Goal: Transaction & Acquisition: Purchase product/service

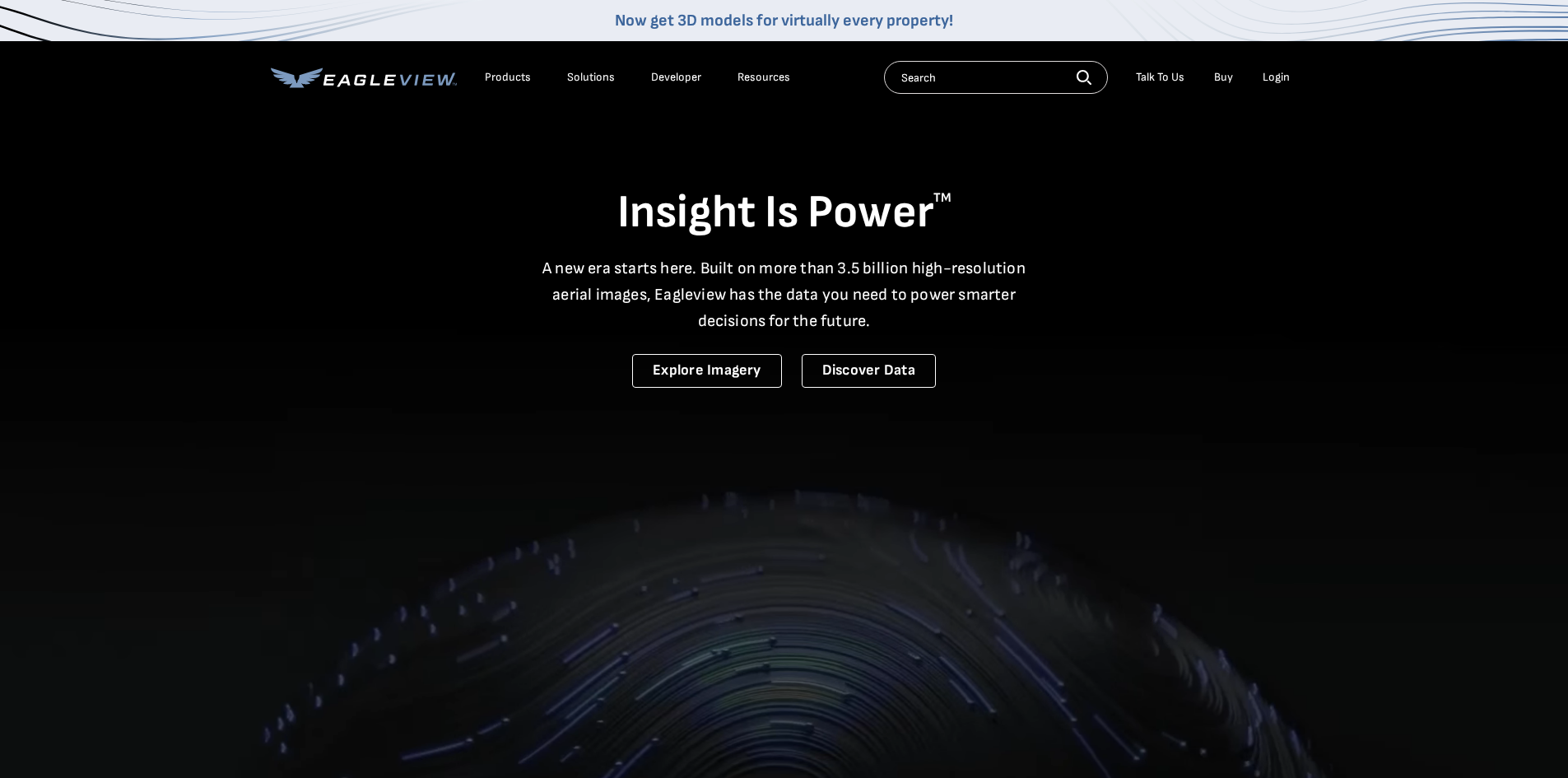
drag, startPoint x: 0, startPoint y: 0, endPoint x: 1282, endPoint y: 78, distance: 1284.4
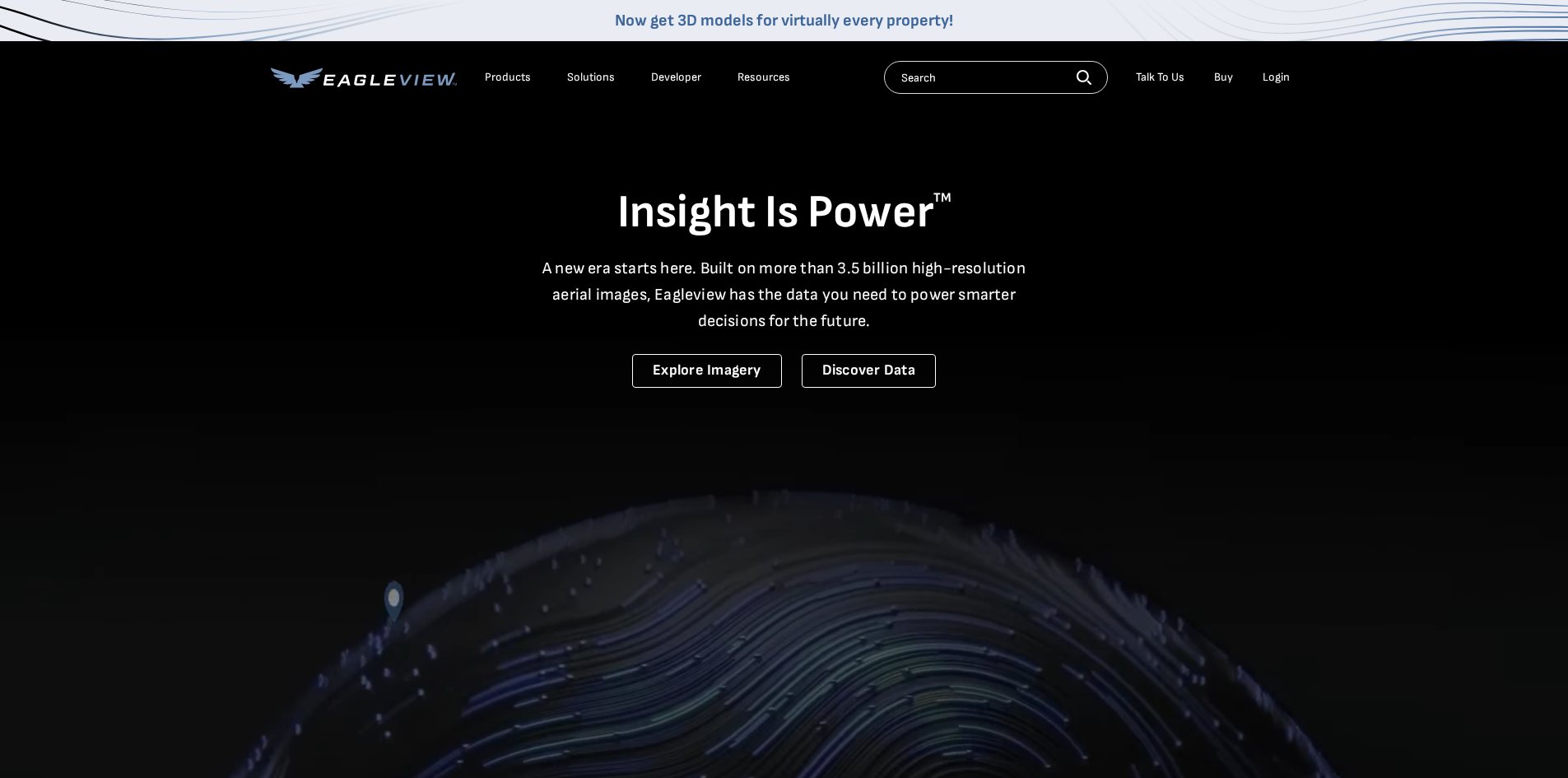
click at [1283, 78] on div "Login" at bounding box center [1277, 78] width 27 height 15
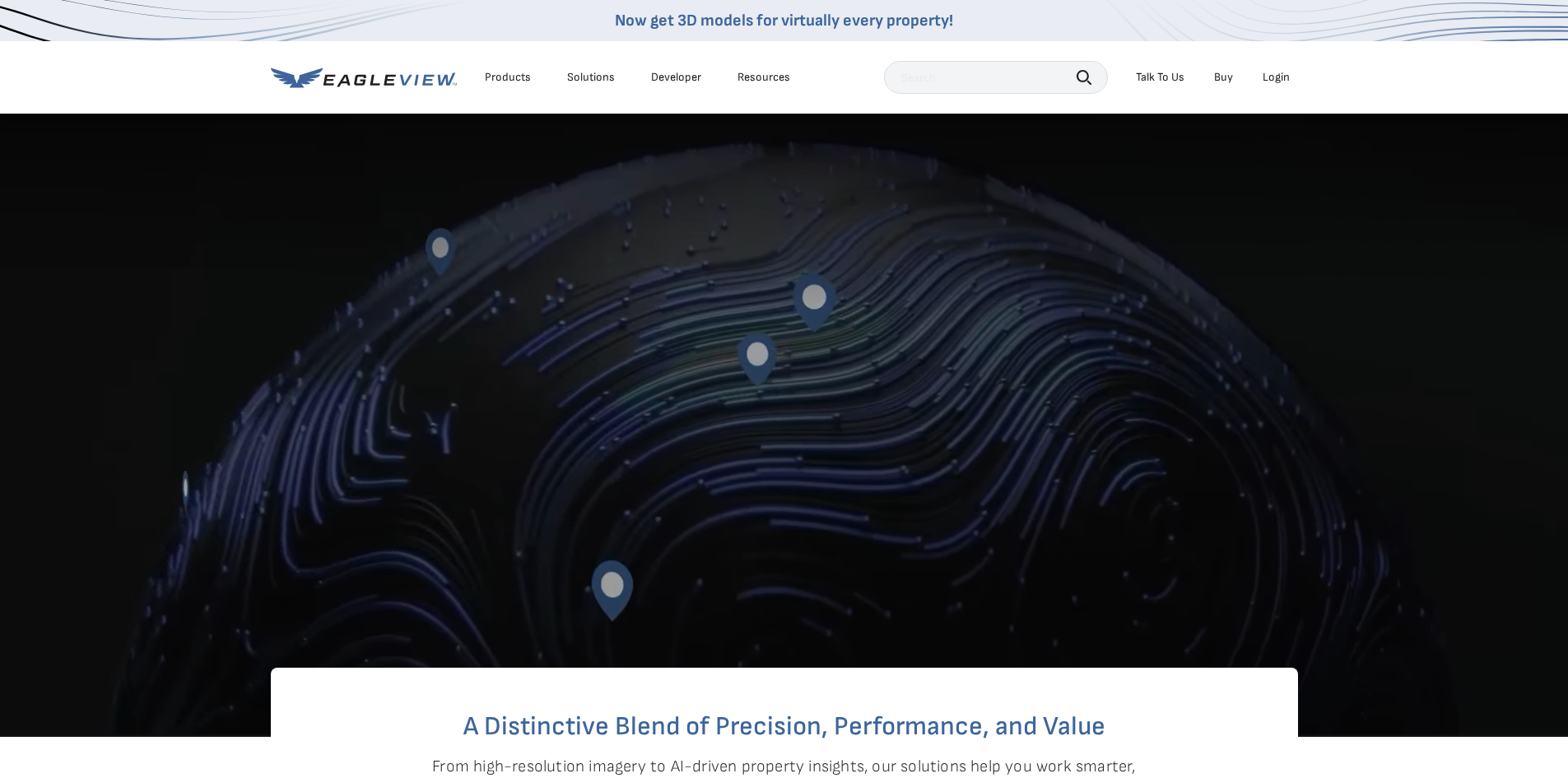
scroll to position [412, 0]
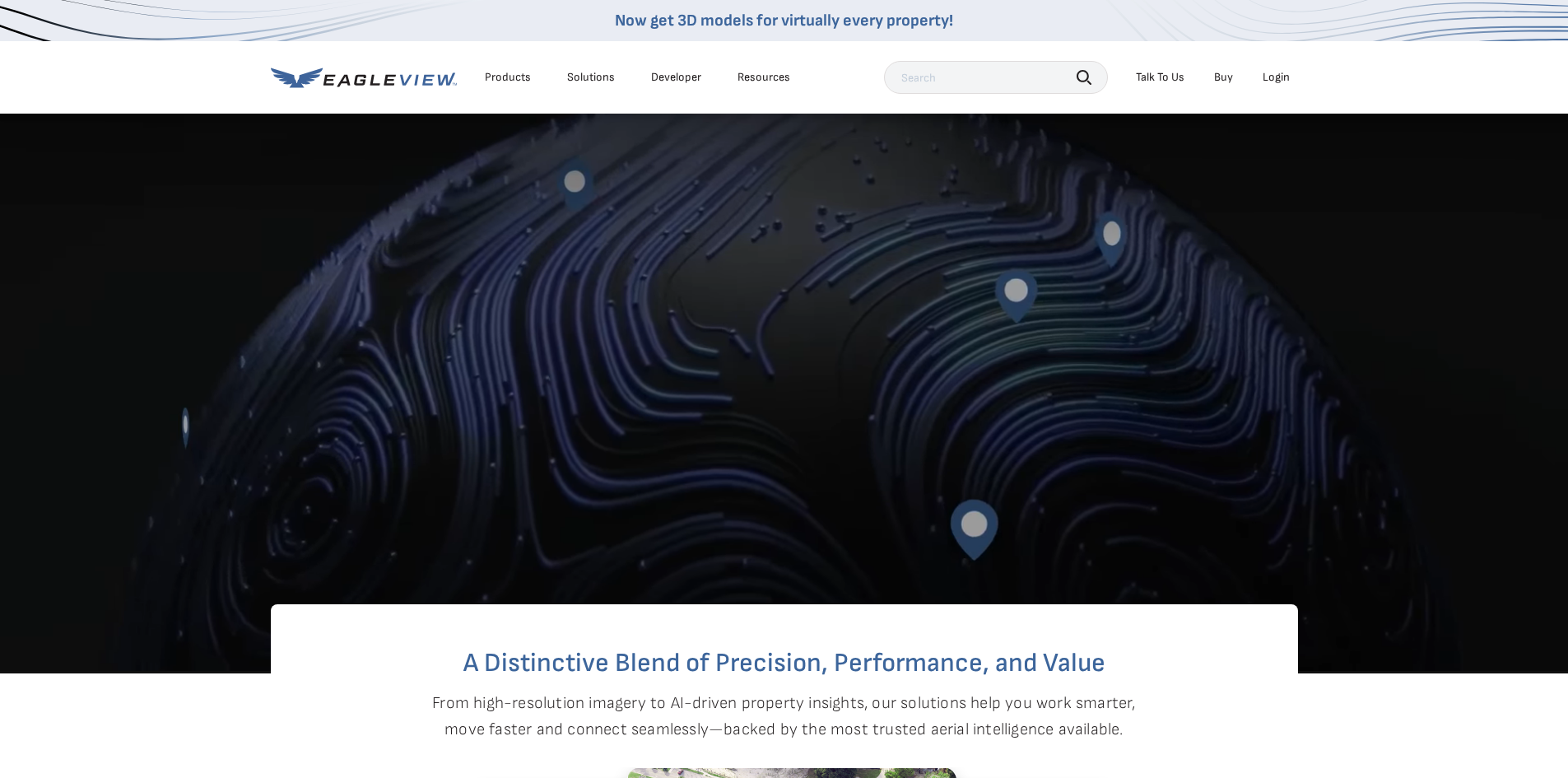
click at [1278, 81] on div "Login" at bounding box center [1277, 78] width 27 height 15
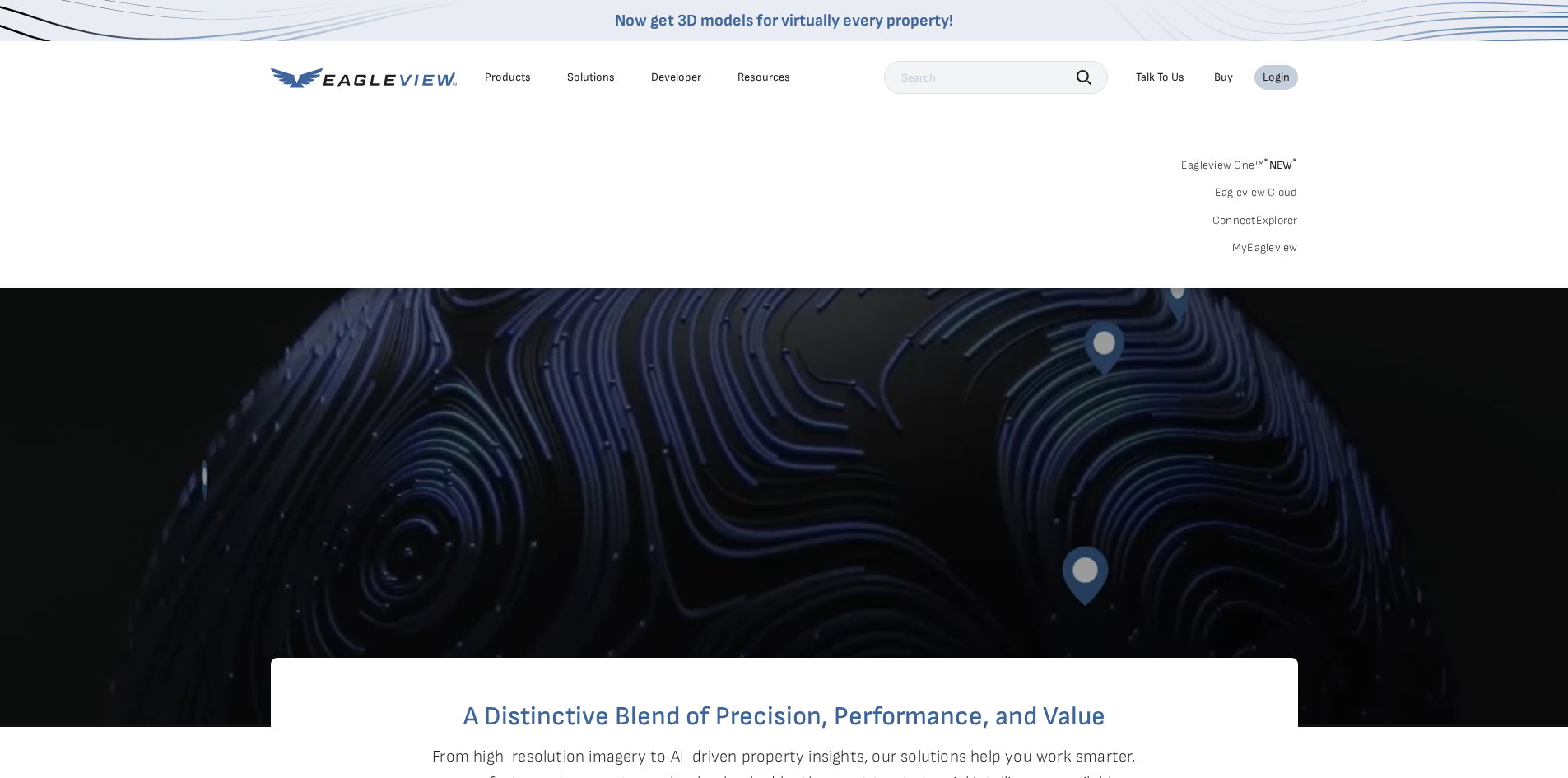
scroll to position [330, 0]
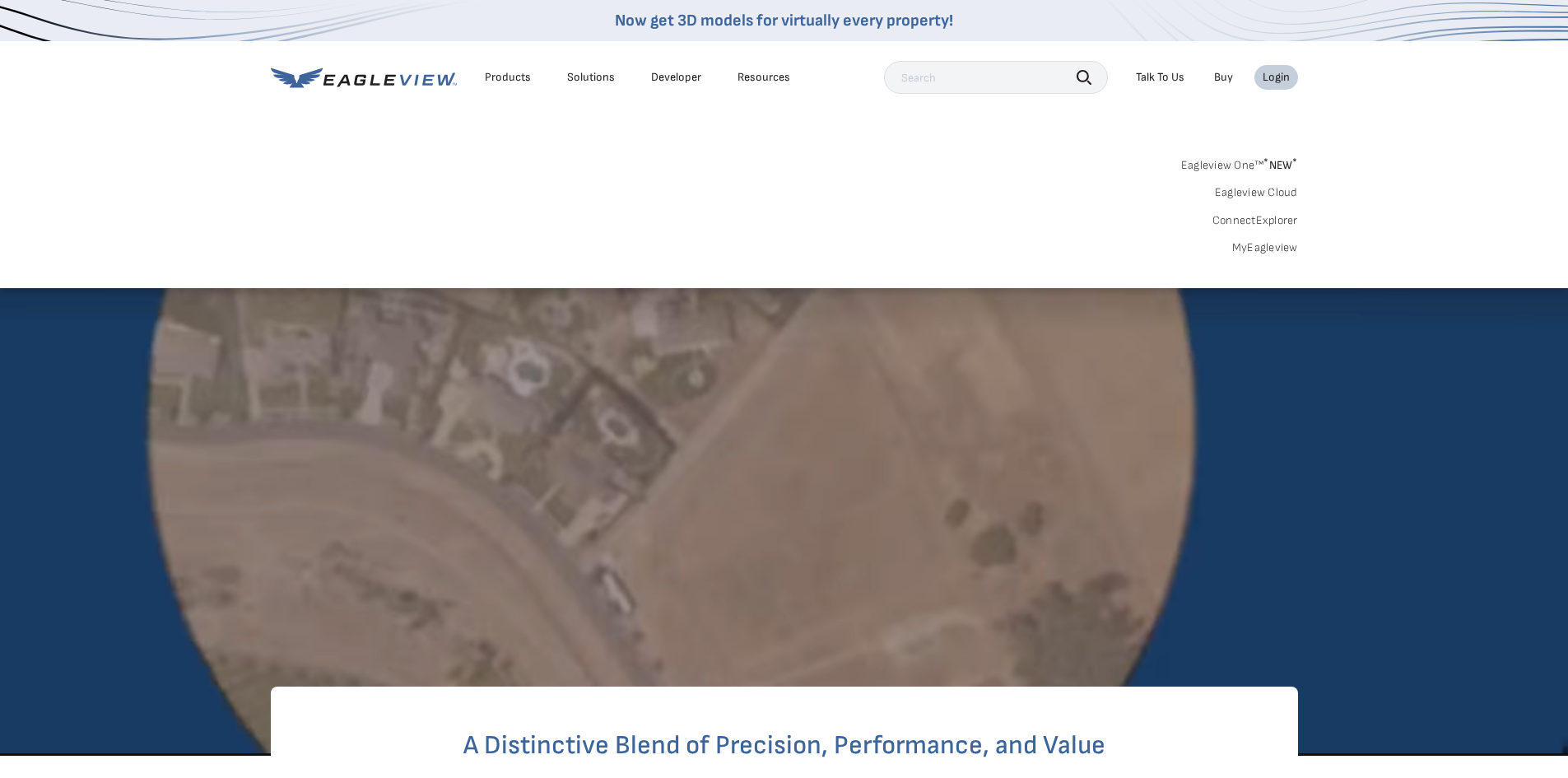
click at [1241, 171] on link "Eagleview One™ * NEW *" at bounding box center [1239, 163] width 117 height 19
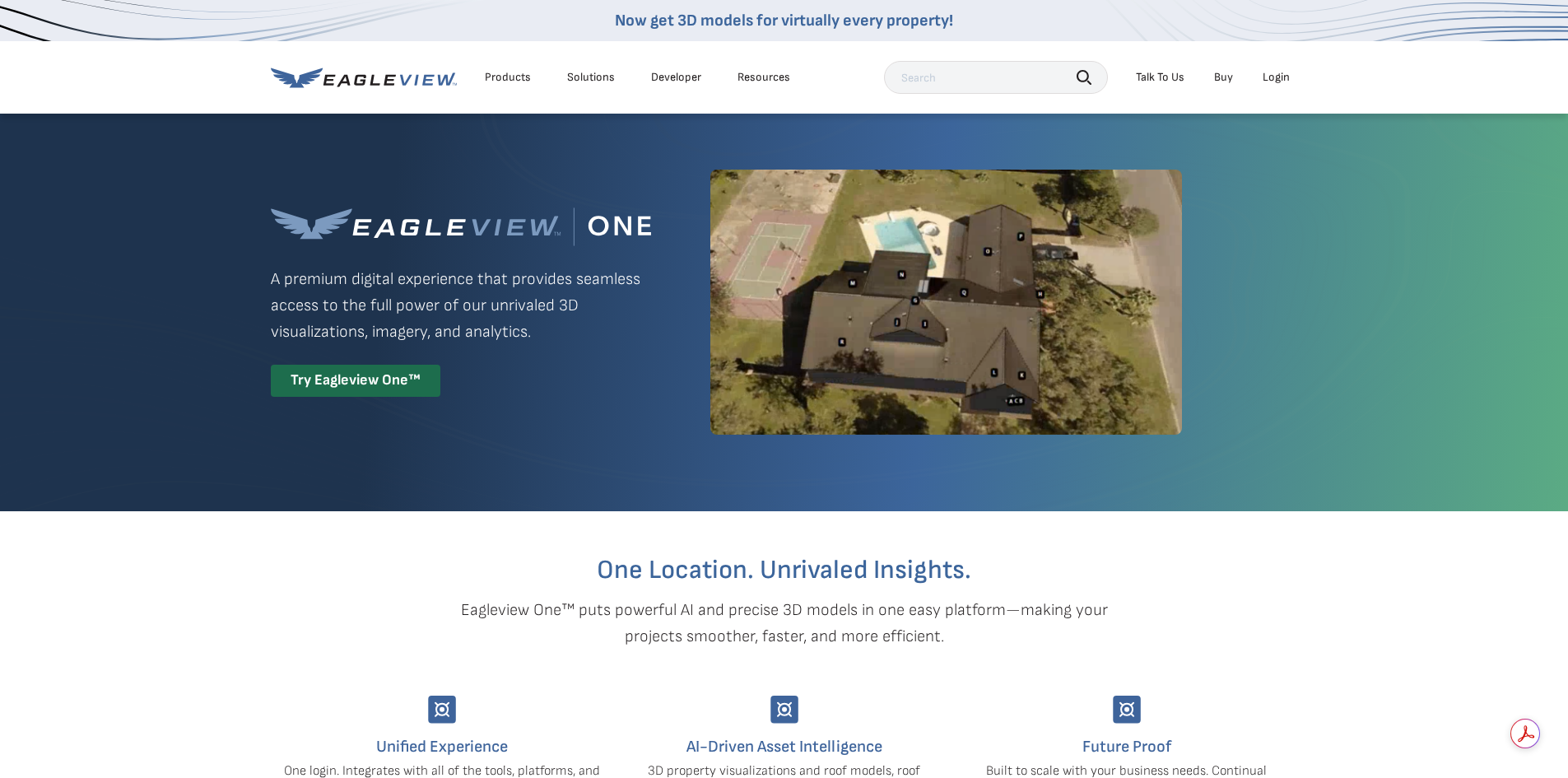
click at [1278, 81] on div "Login" at bounding box center [1277, 78] width 27 height 15
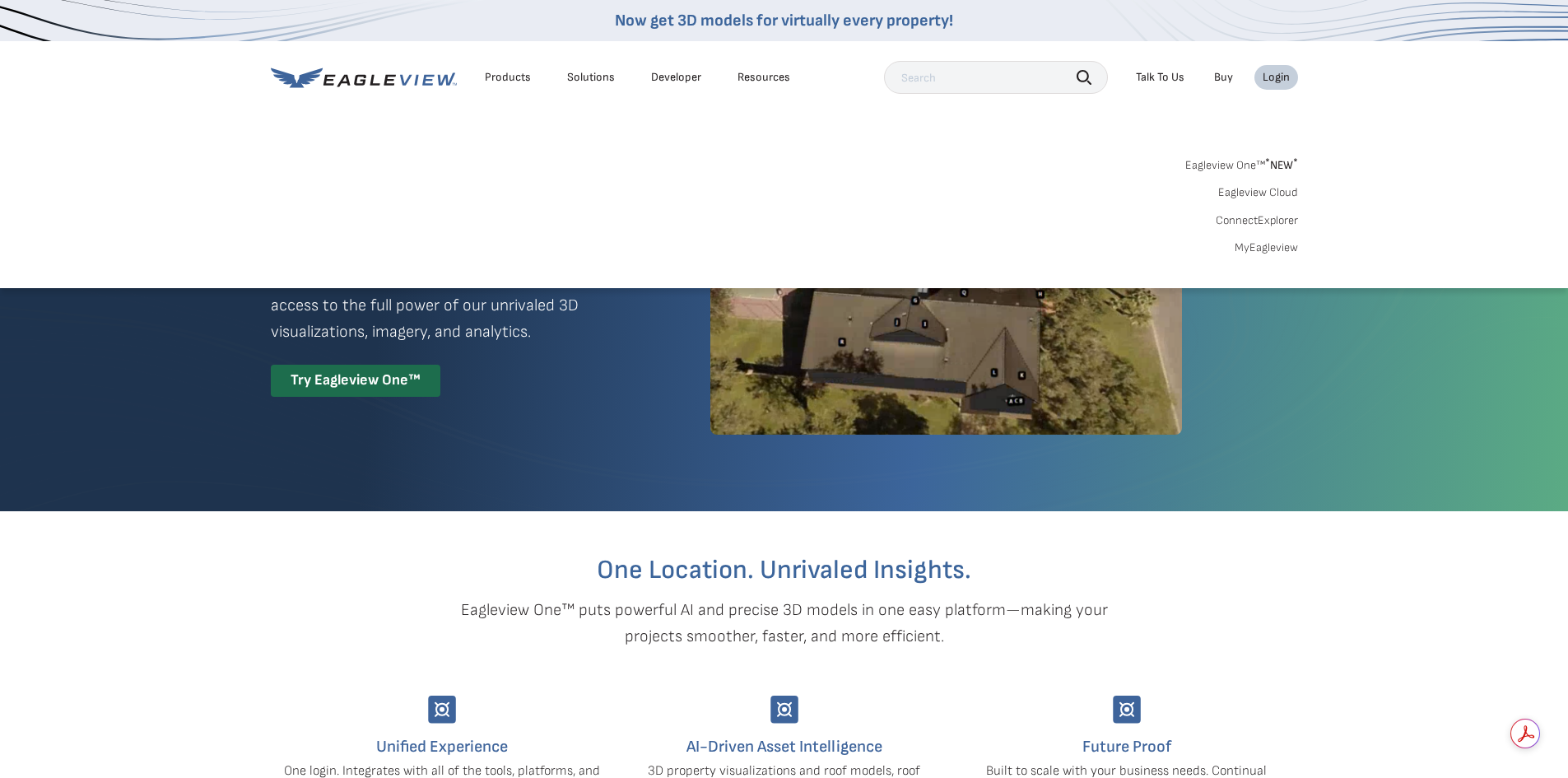
click at [1234, 166] on link "Eagleview One™ * NEW *" at bounding box center [1242, 163] width 113 height 19
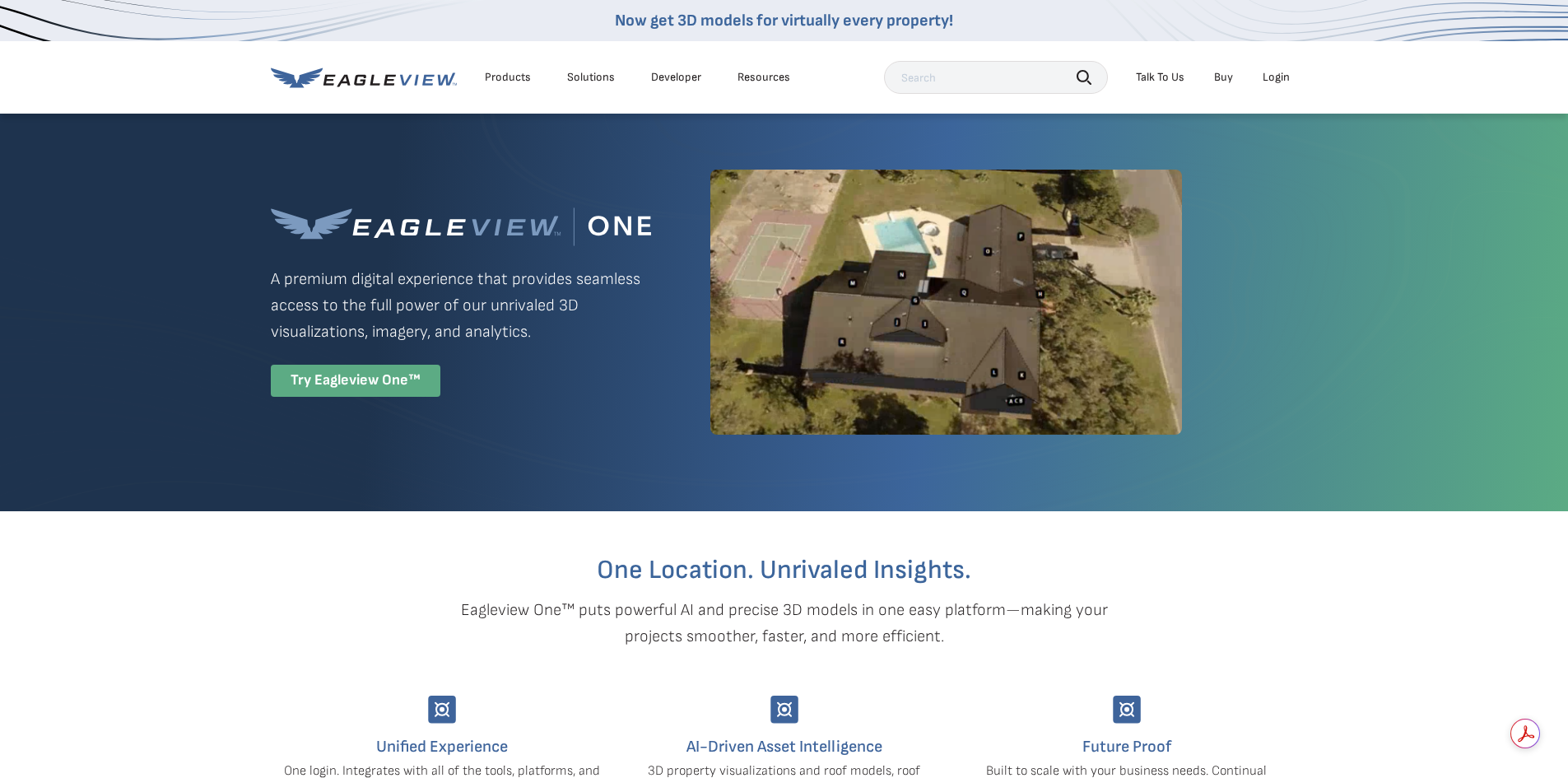
click at [321, 379] on div "Try Eagleview One™" at bounding box center [356, 381] width 170 height 32
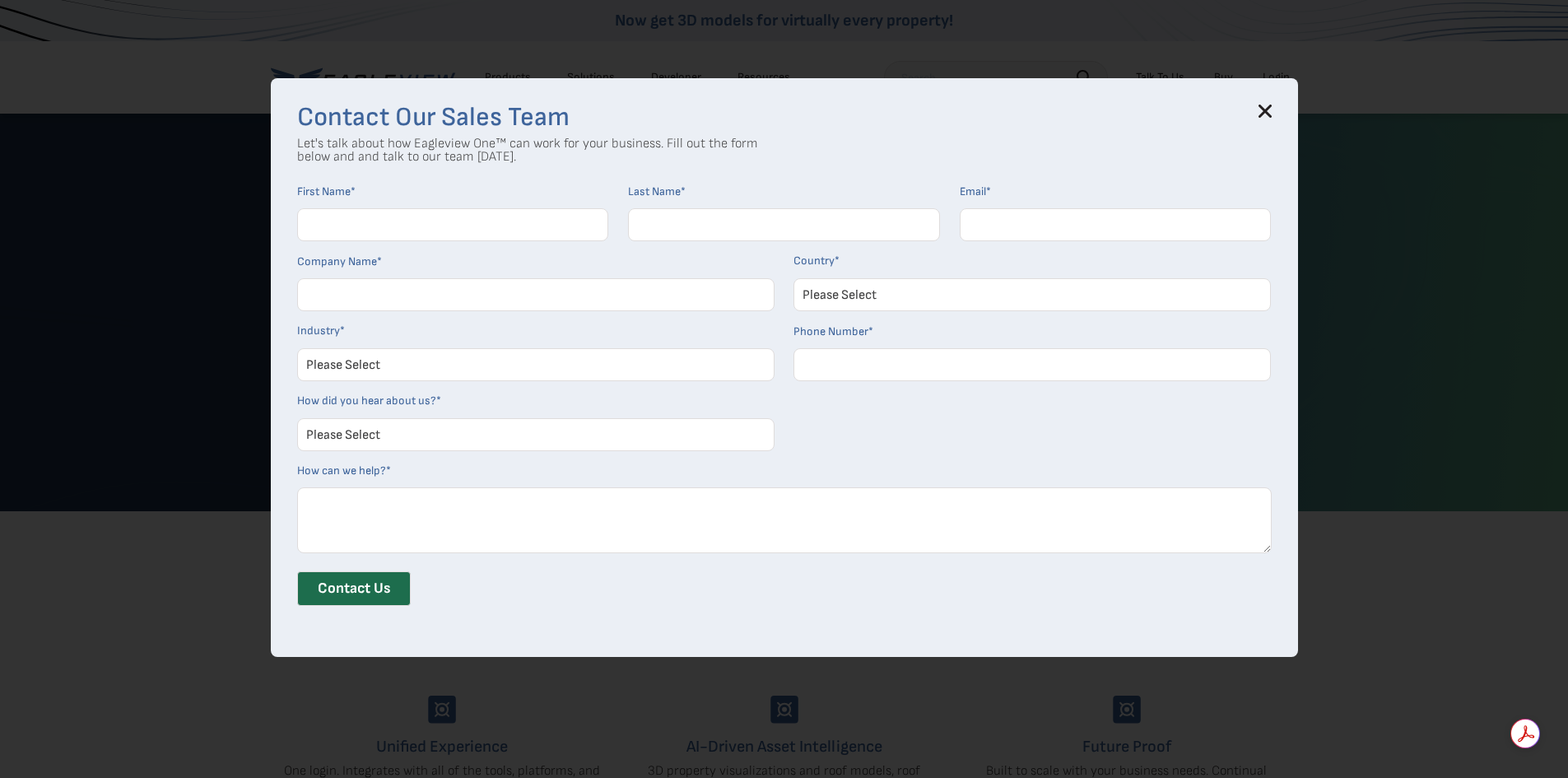
click at [62, 228] on div "Contact Our Sales Team Let's talk about how Eagleview One™ can work for your bu…" at bounding box center [784, 389] width 1568 height 778
click at [1271, 107] on icon at bounding box center [1265, 111] width 13 height 13
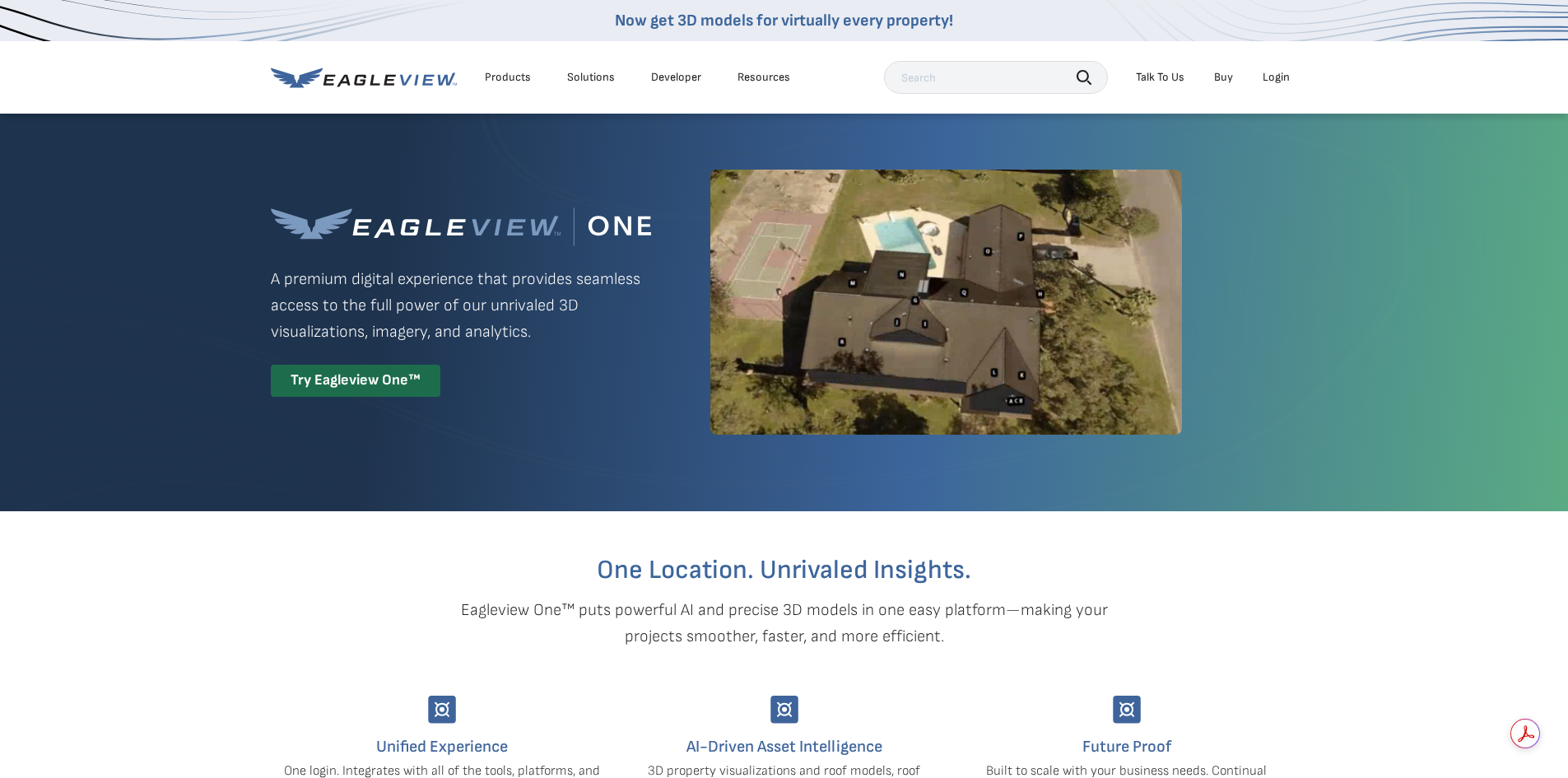
click at [1285, 73] on div "Login" at bounding box center [1277, 78] width 27 height 15
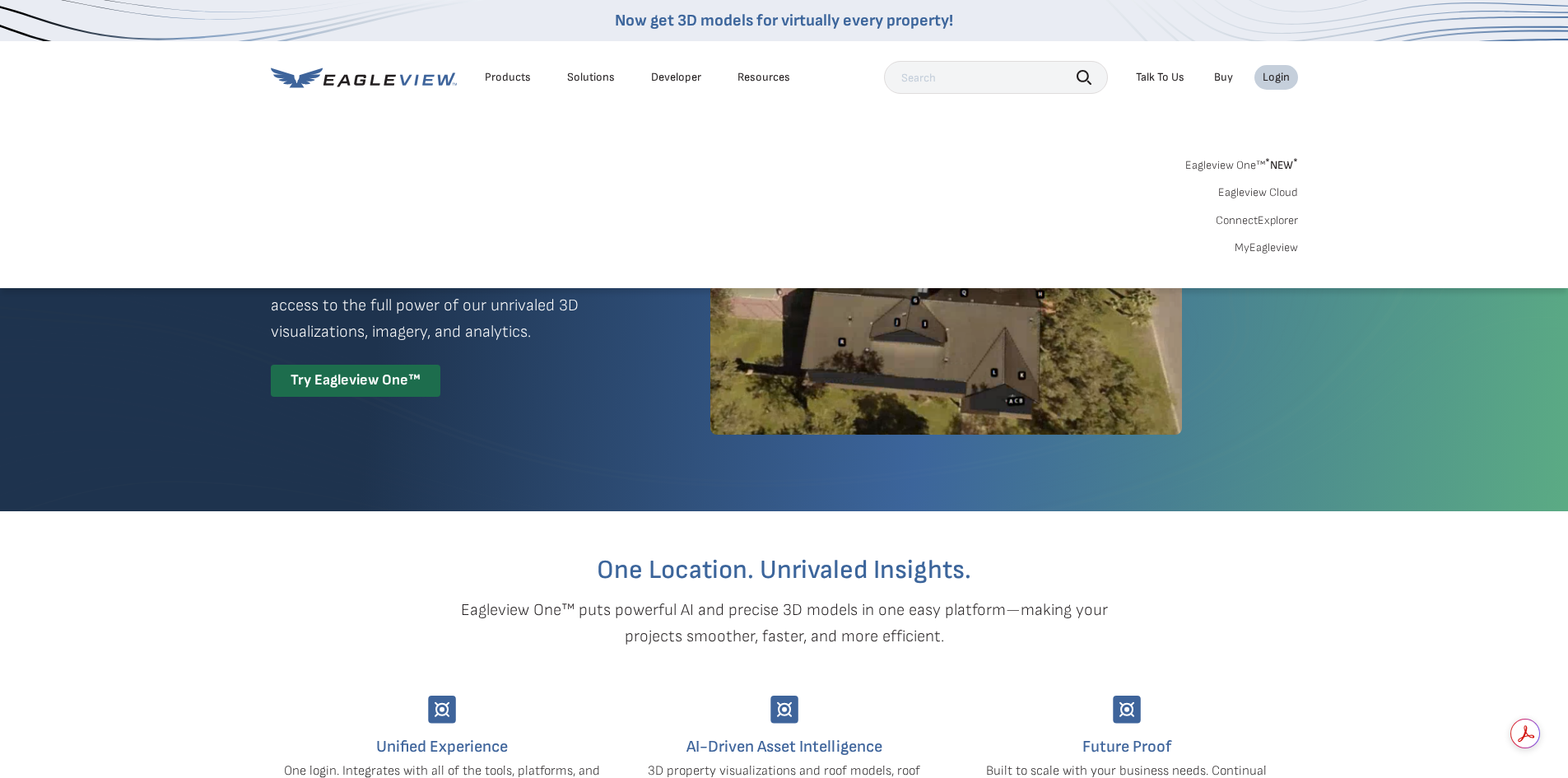
click at [1256, 248] on link "MyEagleview" at bounding box center [1266, 247] width 63 height 15
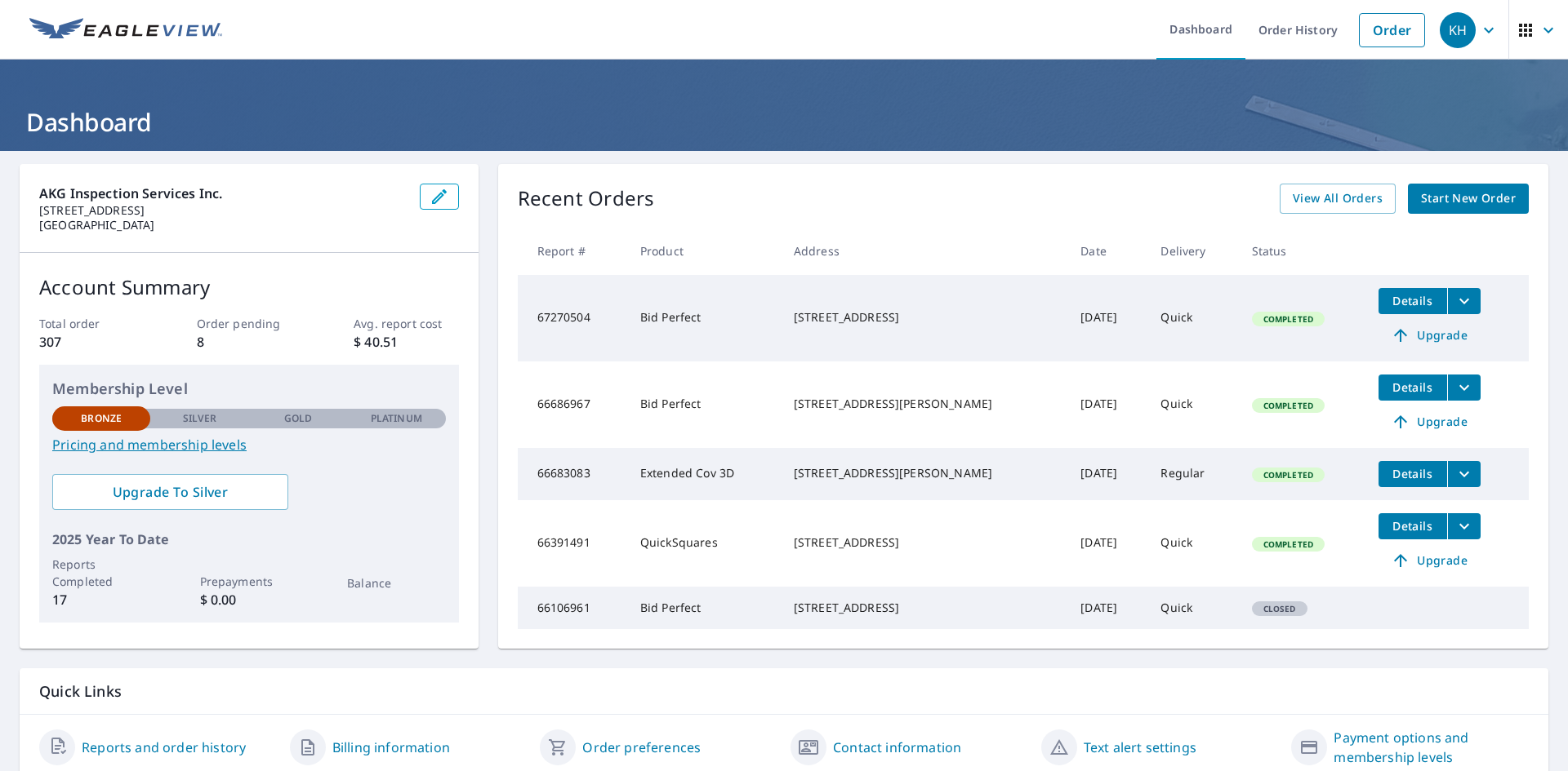
click at [427, 176] on div "AKG Inspection Services Inc. 14376 SW 139TH CT Miami, FL 33186" at bounding box center [249, 208] width 459 height 89
click at [432, 204] on icon "button" at bounding box center [439, 196] width 14 height 14
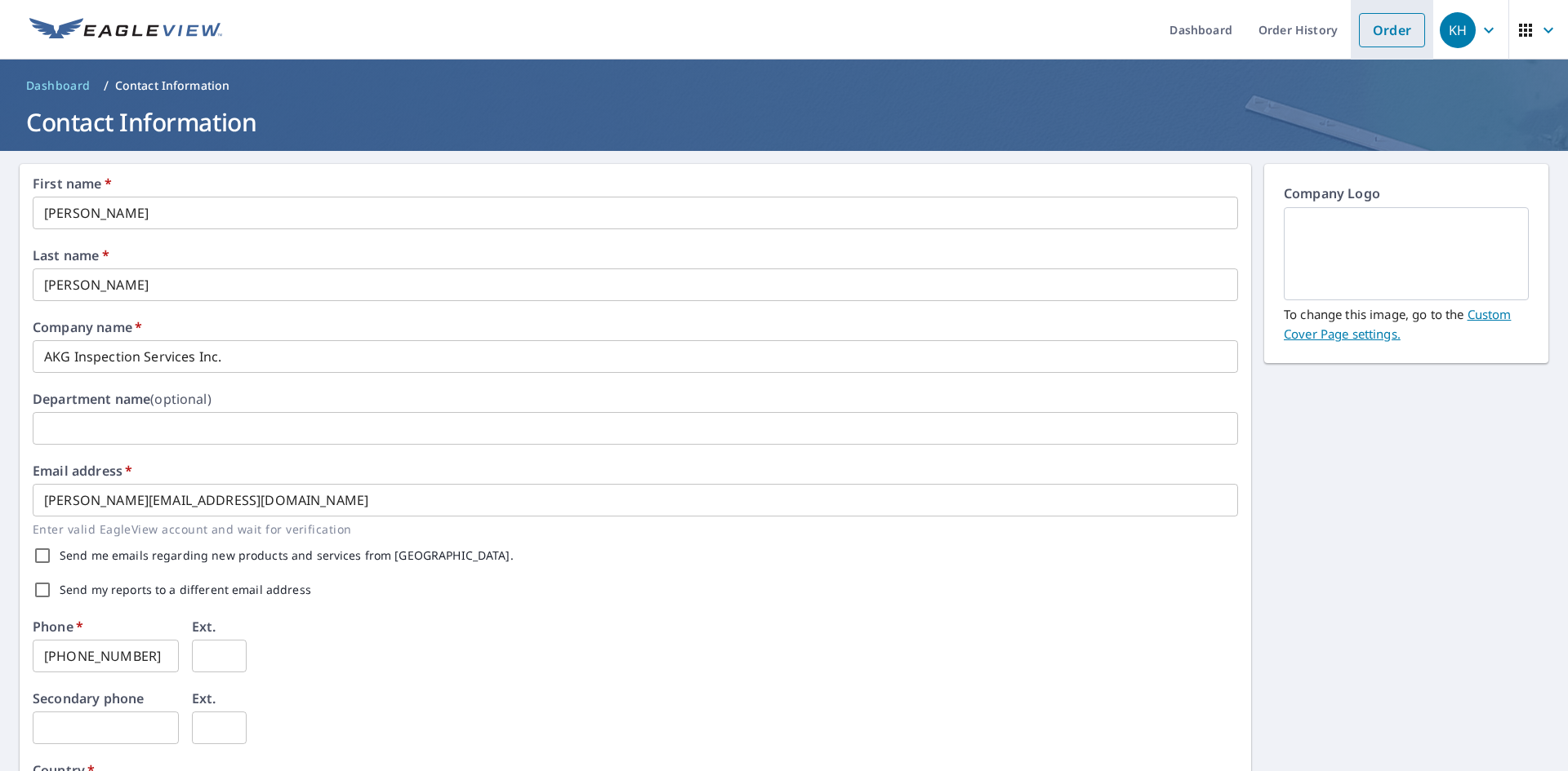
click at [1359, 21] on link "Order" at bounding box center [1391, 30] width 66 height 34
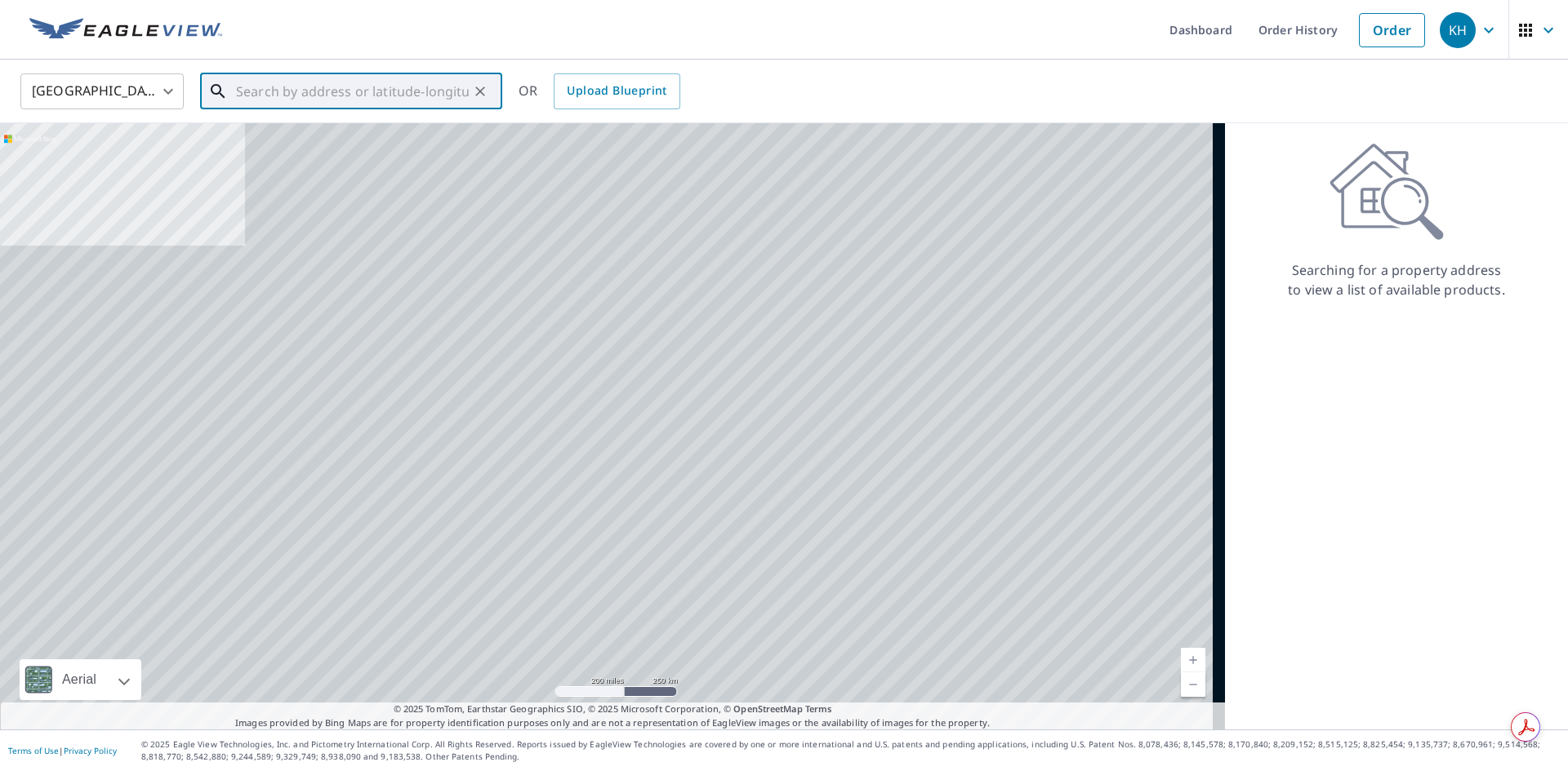
click at [242, 109] on div "​" at bounding box center [351, 91] width 302 height 36
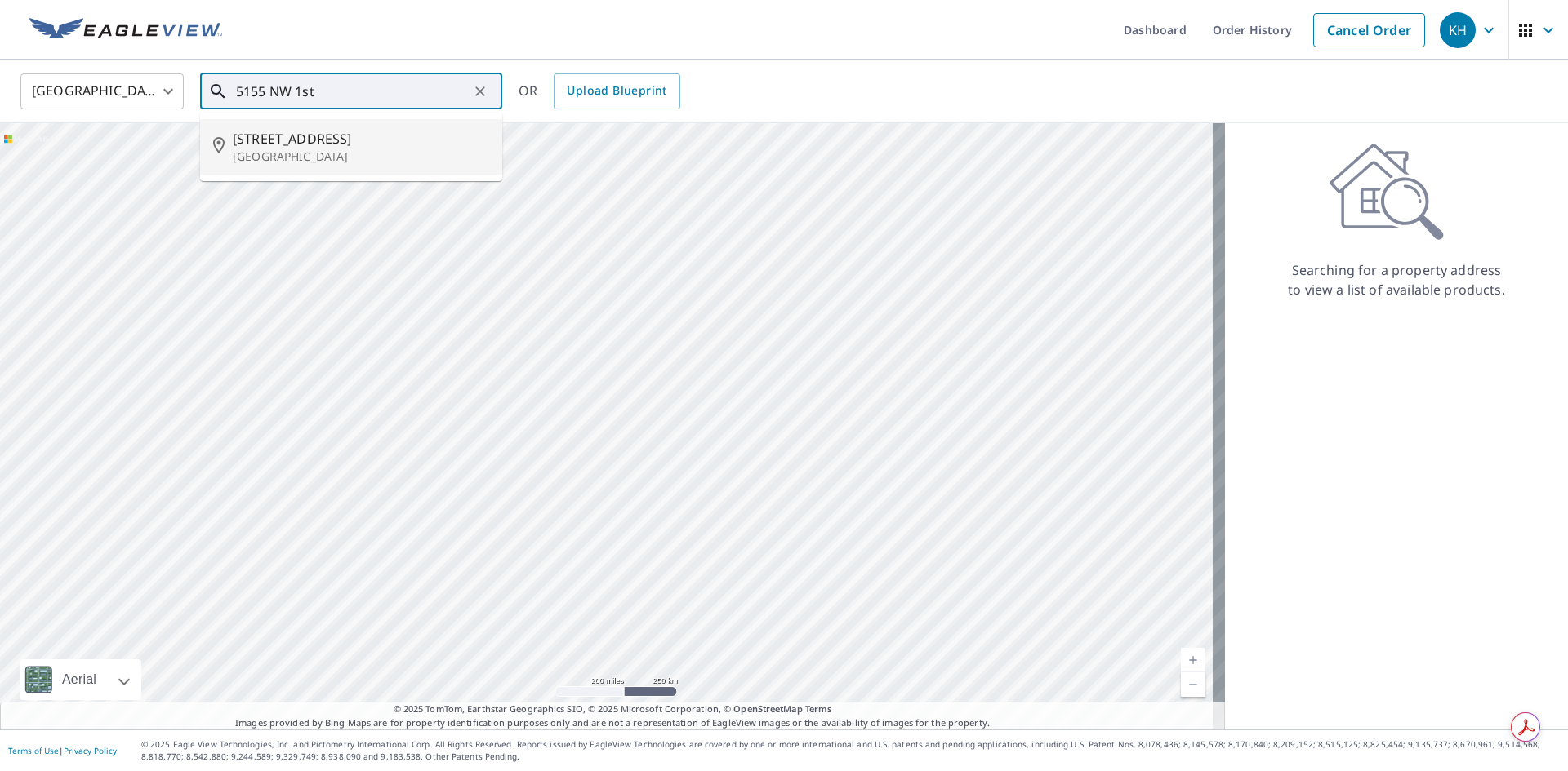
click at [294, 138] on span "5155 Nw 1st St" at bounding box center [360, 139] width 256 height 20
type input "5155 Nw 1st St Miami, FL 33126"
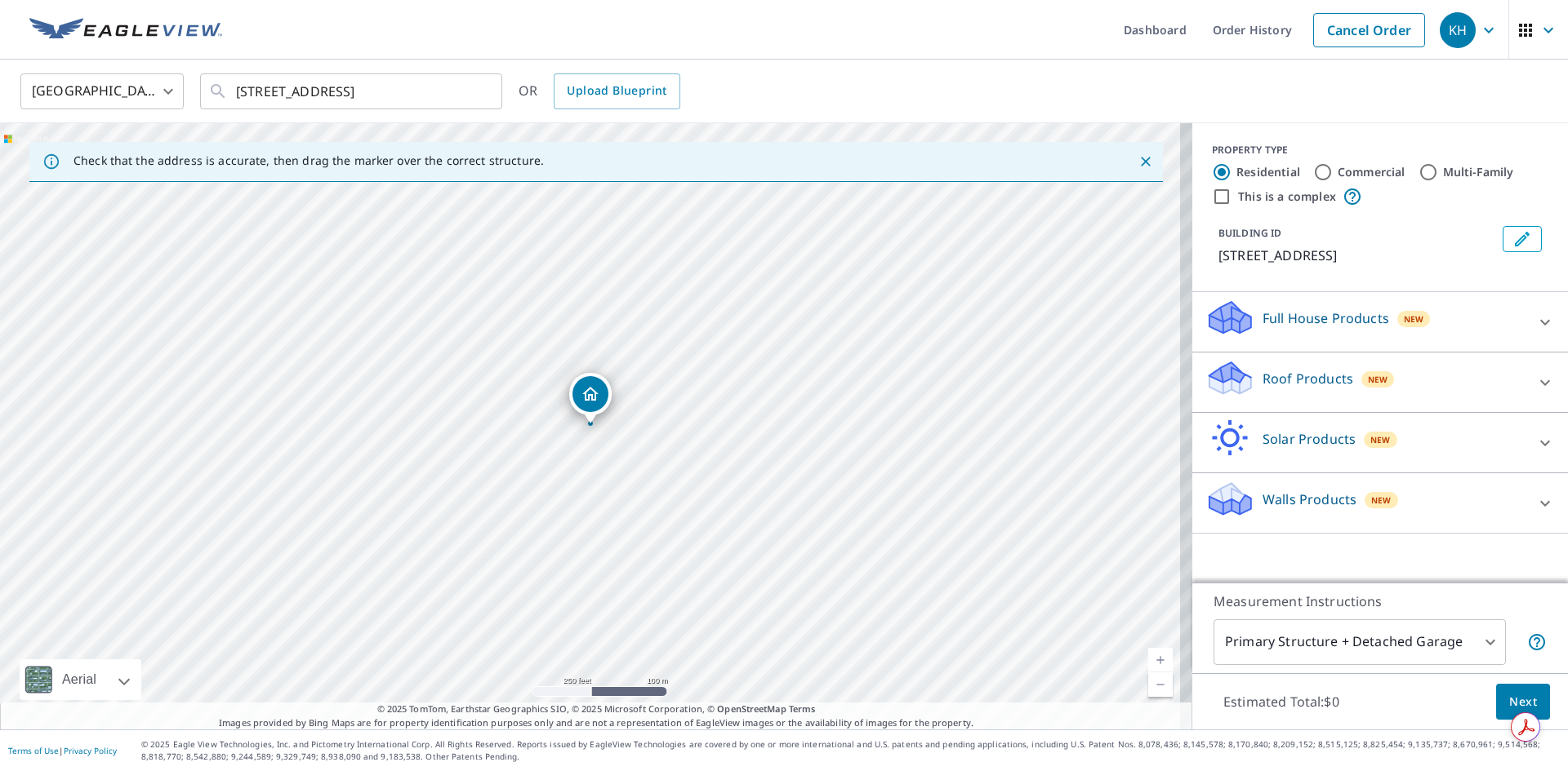
click at [1315, 381] on p "Roof Products" at bounding box center [1307, 379] width 91 height 20
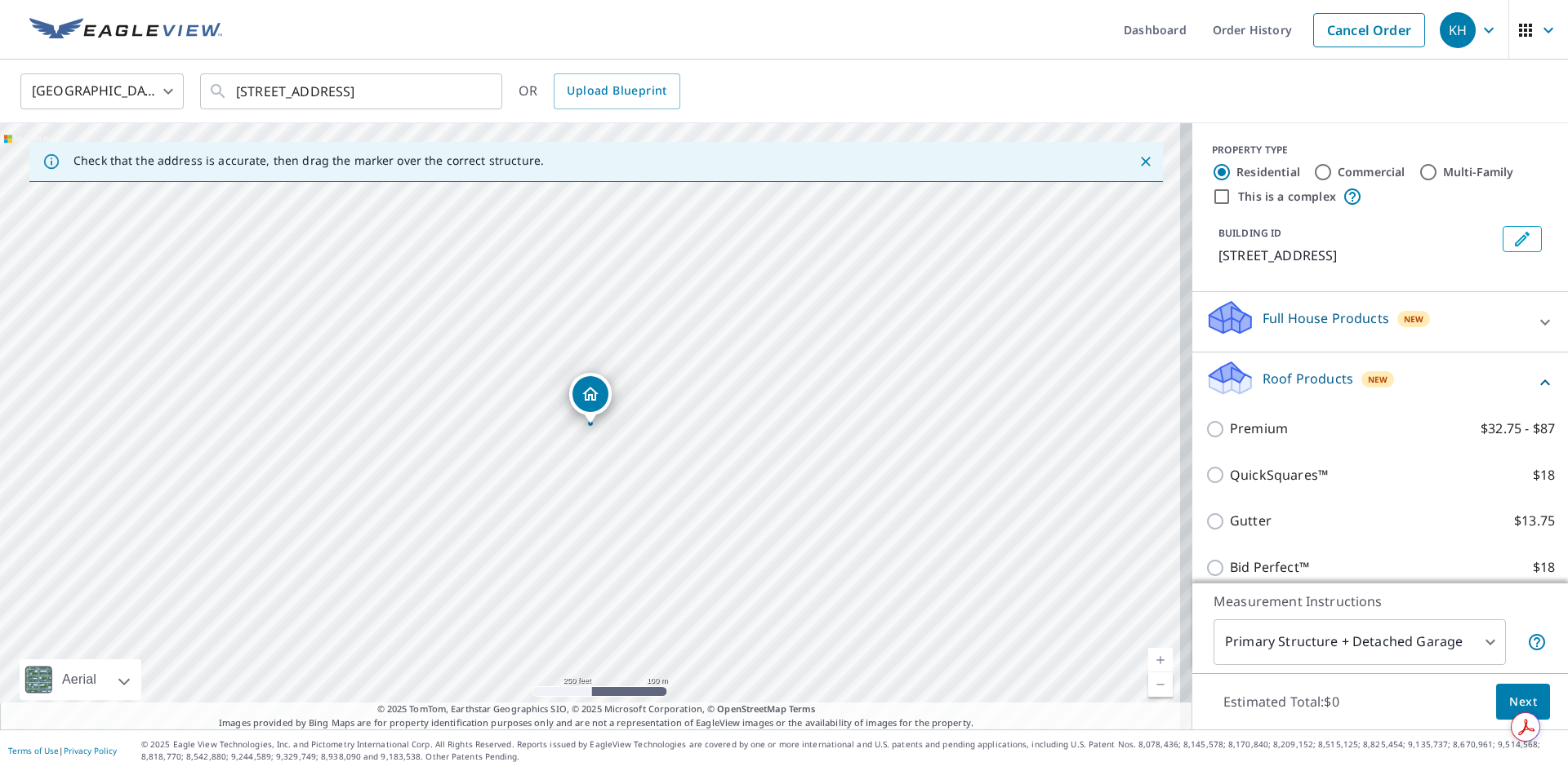
click at [1248, 490] on div "QuickSquares™ $18" at bounding box center [1380, 475] width 349 height 46
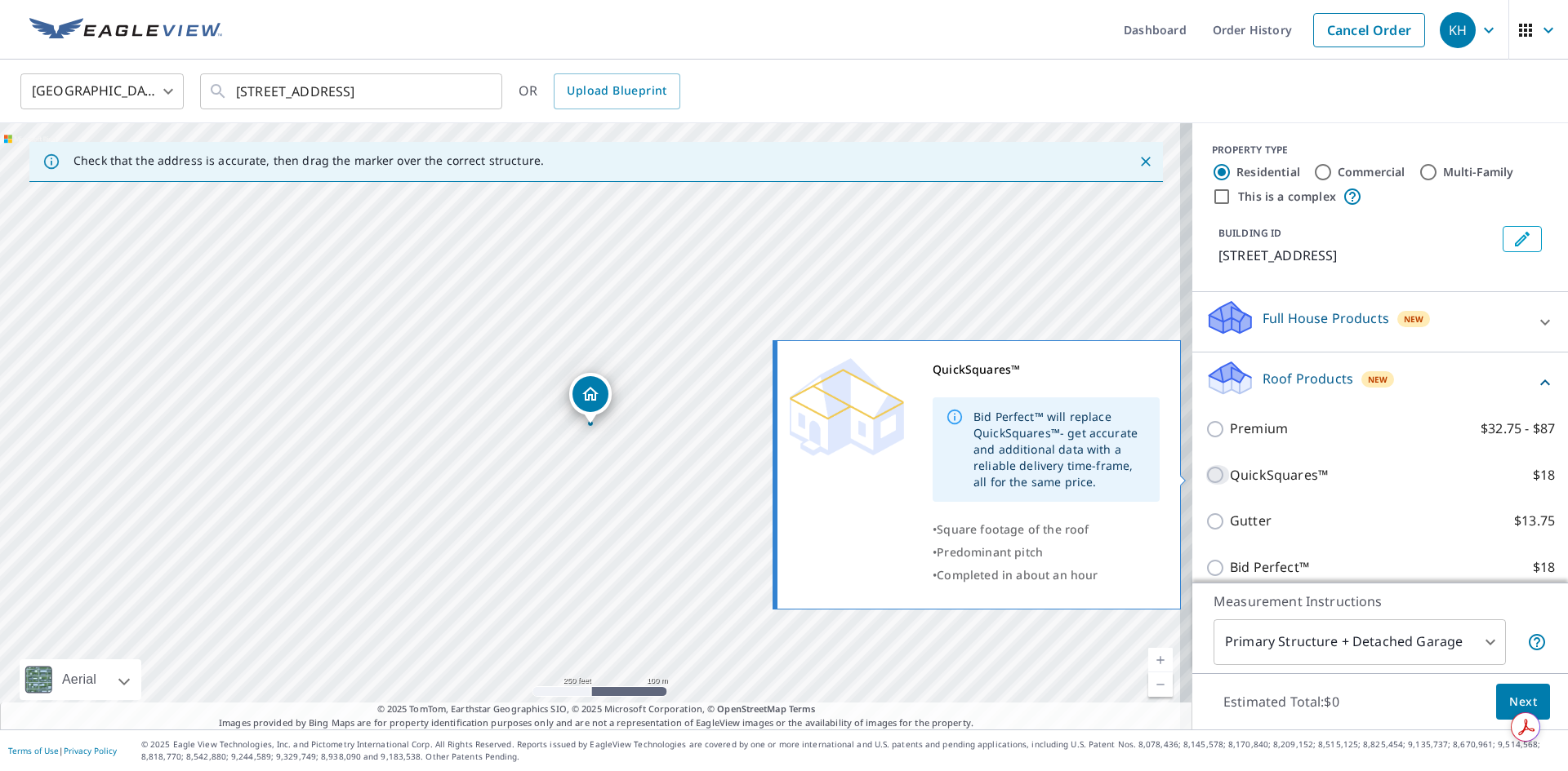
click at [1205, 477] on input "QuickSquares™ $18" at bounding box center [1217, 475] width 24 height 20
checkbox input "true"
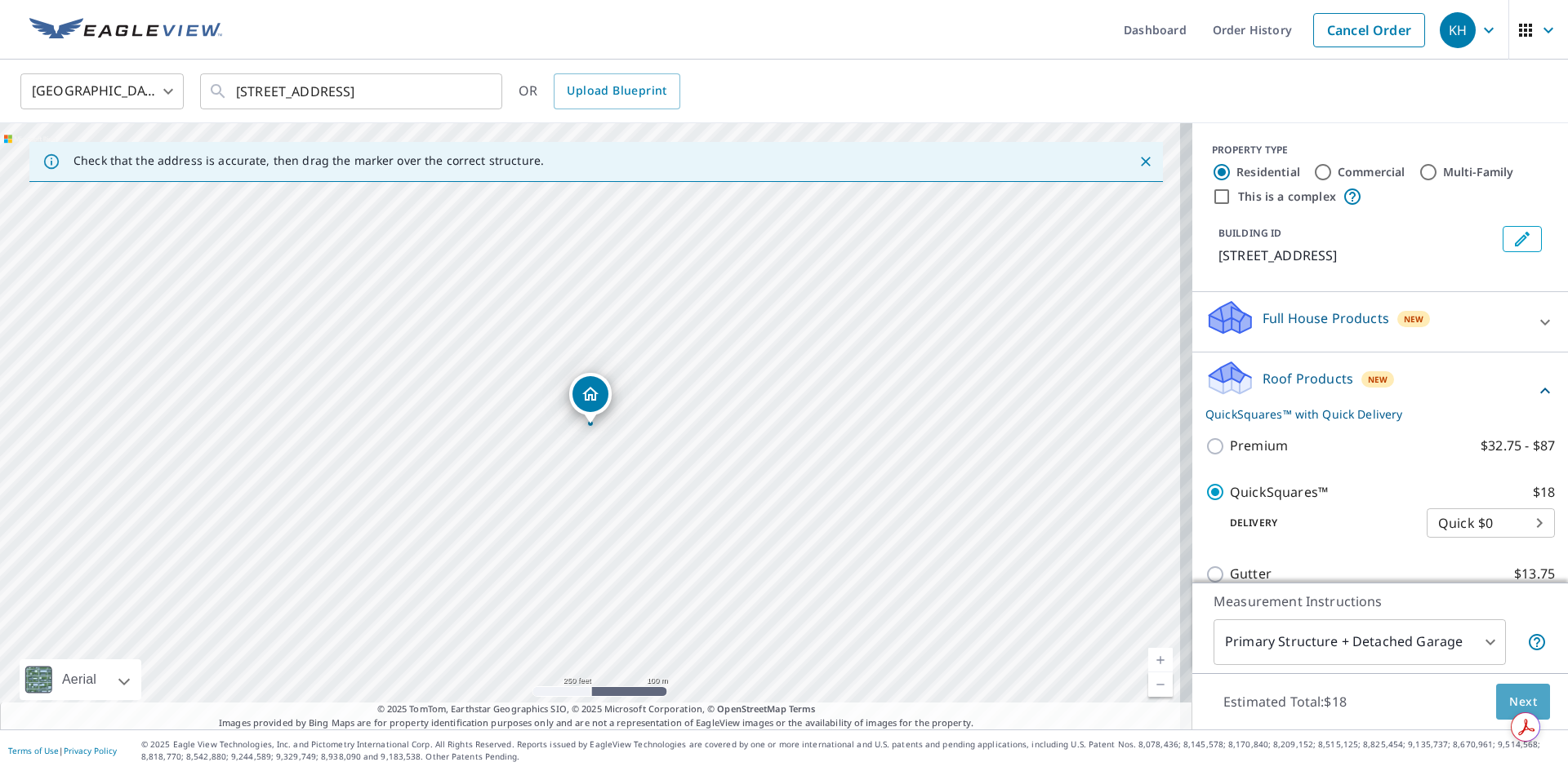
click at [1513, 700] on span "Next" at bounding box center [1523, 702] width 28 height 21
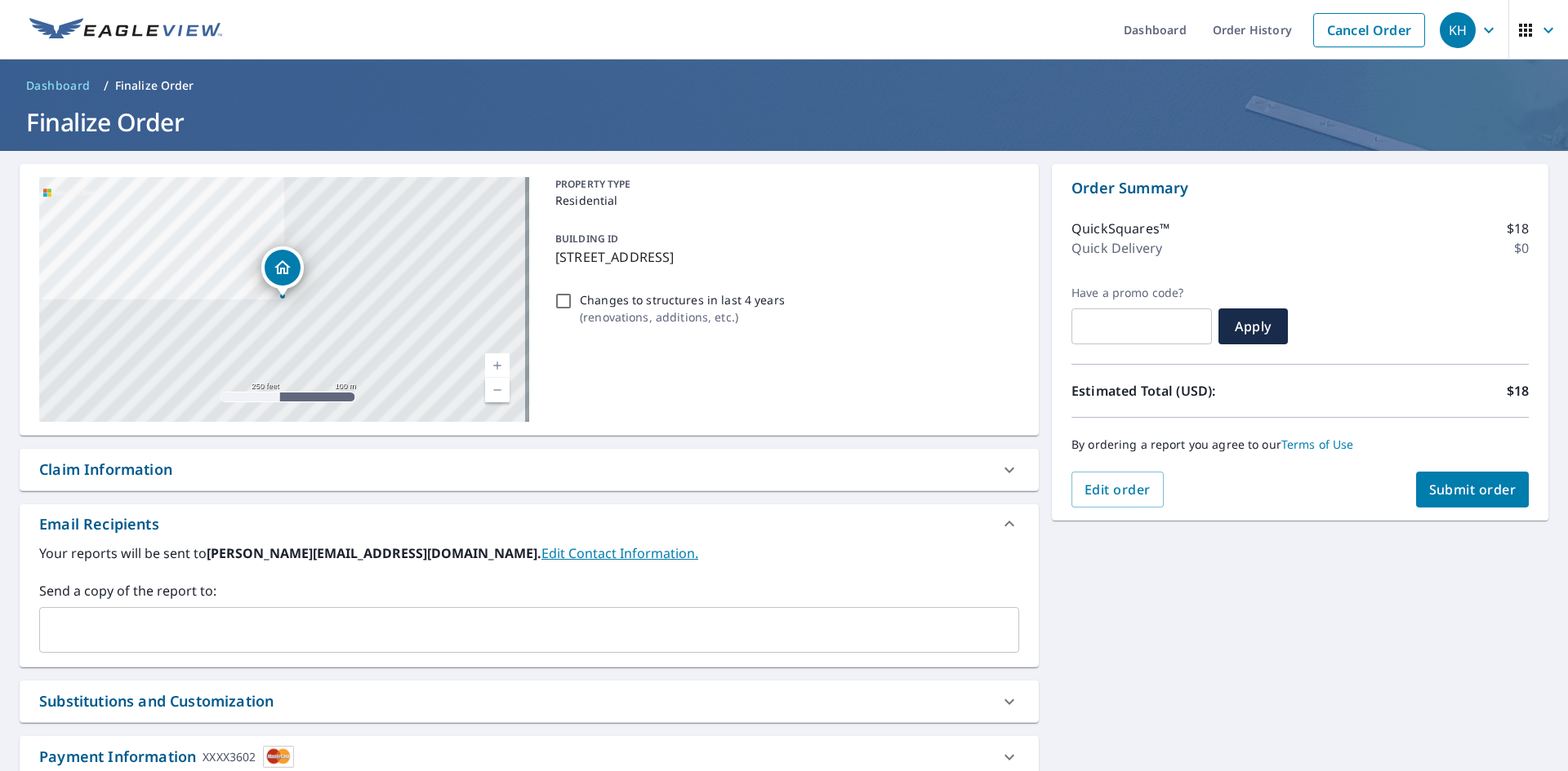
click at [1489, 483] on span "Submit order" at bounding box center [1472, 490] width 88 height 18
